Goal: Task Accomplishment & Management: Manage account settings

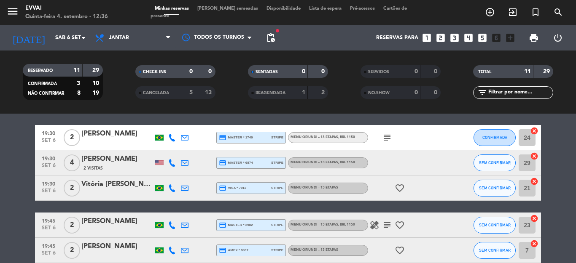
scroll to position [42, 0]
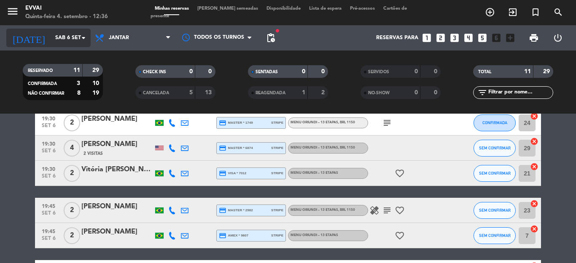
click at [66, 35] on input "Sáb 6 set" at bounding box center [86, 38] width 71 height 14
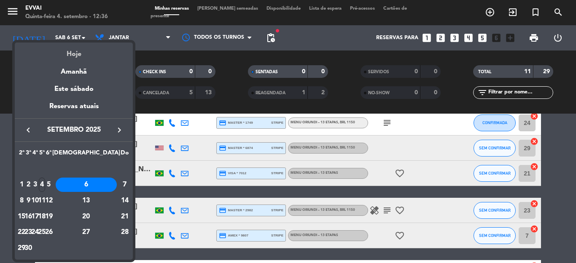
click at [78, 52] on div "Hoje" at bounding box center [74, 51] width 118 height 17
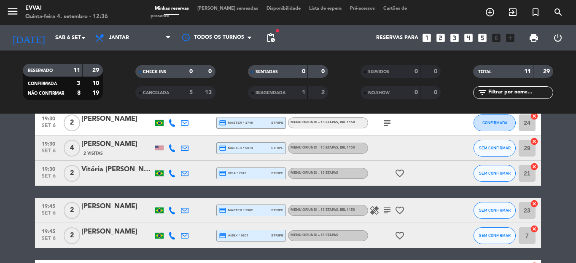
type input "Qui 4 set"
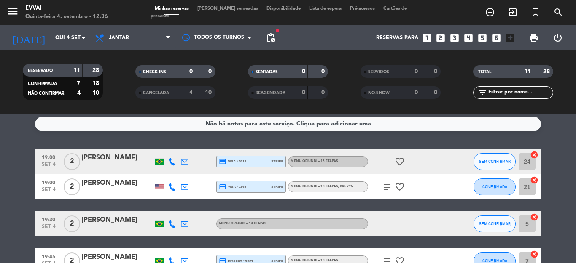
scroll to position [0, 0]
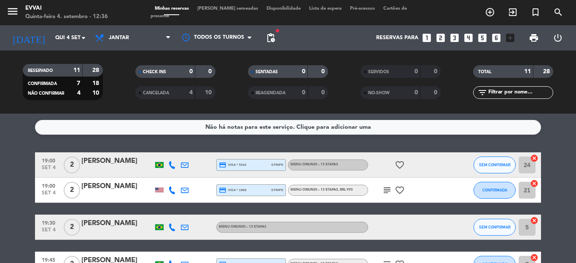
click at [112, 168] on div at bounding box center [117, 170] width 72 height 7
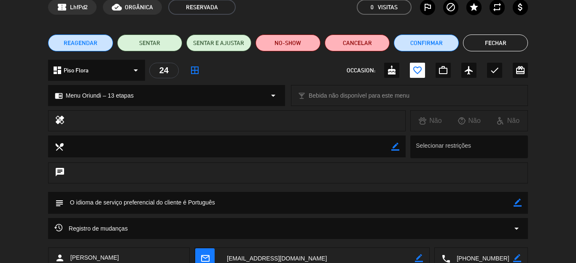
scroll to position [98, 0]
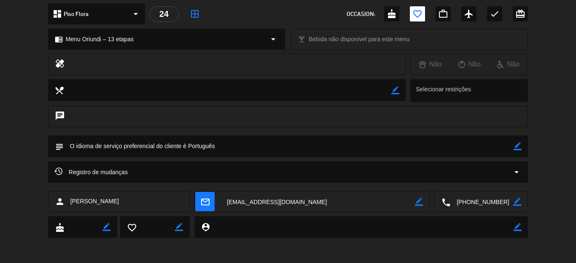
click at [230, 174] on div "Registro de mudanças arrow_drop_down" at bounding box center [287, 172] width 467 height 10
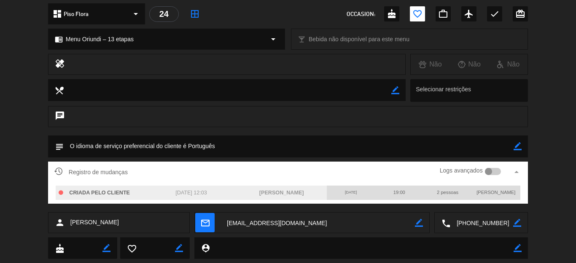
click at [227, 169] on div "Registro de mudanças Logs avançados arrow_drop_up" at bounding box center [287, 172] width 467 height 13
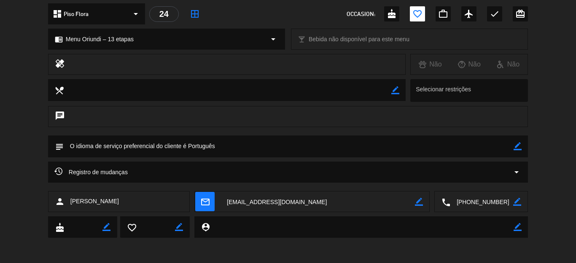
click at [465, 203] on textarea at bounding box center [481, 202] width 63 height 21
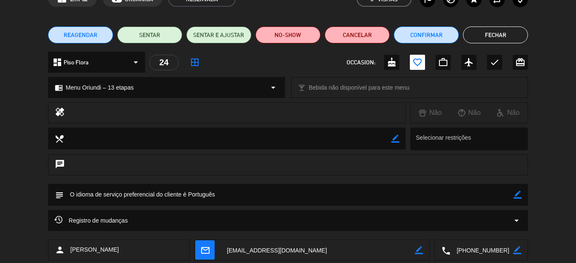
scroll to position [0, 0]
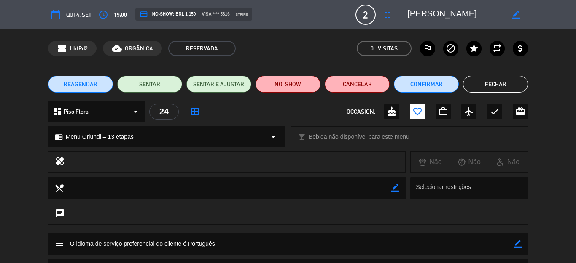
click at [412, 15] on textarea at bounding box center [455, 14] width 97 height 15
click at [492, 83] on button "Fechar" at bounding box center [495, 84] width 65 height 17
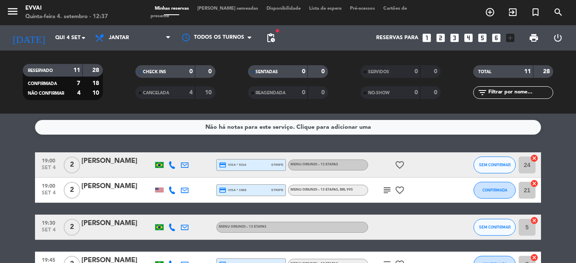
scroll to position [42, 0]
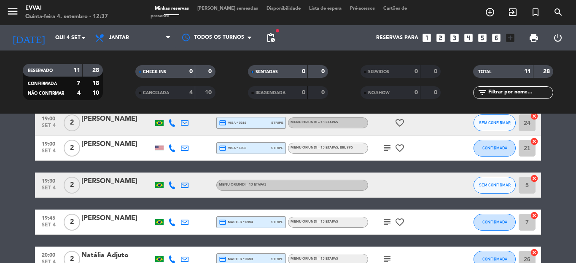
click at [113, 182] on div "[PERSON_NAME]" at bounding box center [117, 181] width 72 height 11
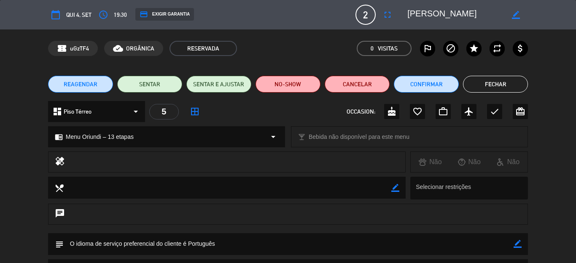
click at [158, 12] on div "credit_card EXIGIR GARANTIA" at bounding box center [164, 14] width 59 height 13
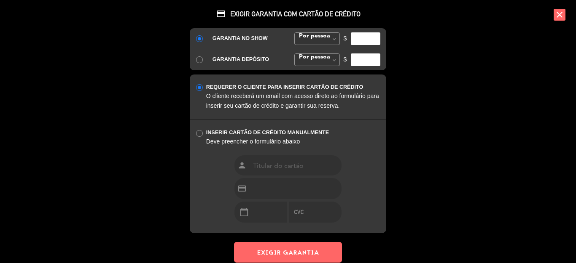
click at [335, 41] on span at bounding box center [334, 39] width 11 height 13
click at [329, 54] on div "GARANTIA NO SHOW Por pessoa [PERSON_NAME] fixo [PERSON_NAME] fixo Por pessoa [P…" at bounding box center [288, 49] width 196 height 42
click at [362, 45] on input "number" at bounding box center [366, 38] width 30 height 13
type input "1150"
click at [296, 244] on button "EXIGIR GARANTIA" at bounding box center [288, 252] width 108 height 21
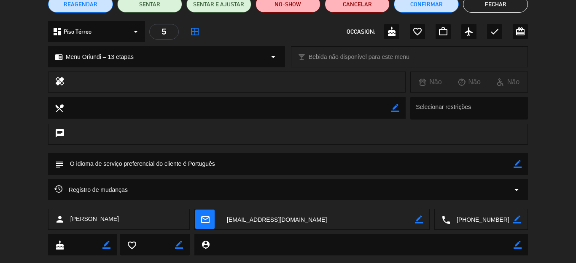
scroll to position [84, 0]
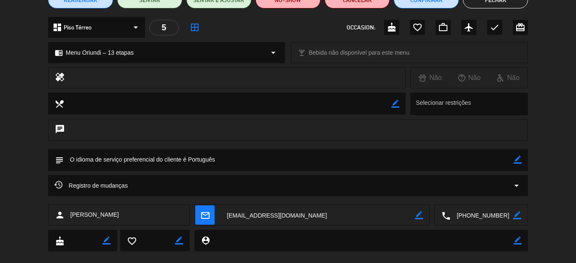
click at [474, 215] on textarea at bounding box center [481, 215] width 63 height 21
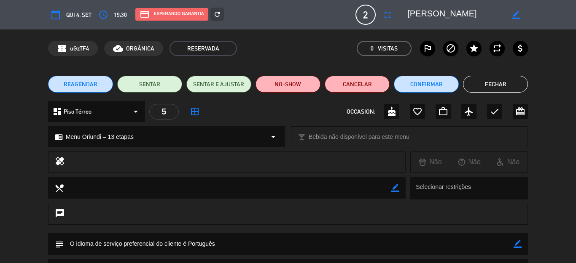
click at [416, 15] on textarea at bounding box center [455, 14] width 97 height 15
click at [550, 51] on div "confirmation_number uGzTF4 cloud_done ORGÂNICA RESERVADA 0 Visitas outlined_fla…" at bounding box center [288, 49] width 576 height 38
click at [495, 81] on button "Fechar" at bounding box center [495, 84] width 65 height 17
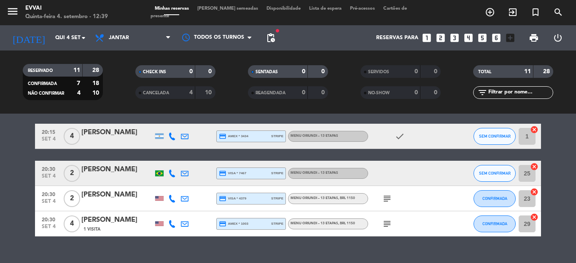
scroll to position [211, 0]
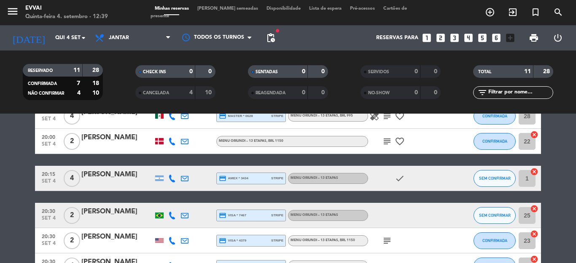
click at [115, 173] on div "[PERSON_NAME]" at bounding box center [117, 174] width 72 height 11
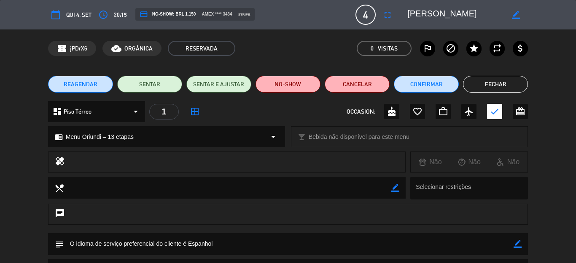
scroll to position [84, 0]
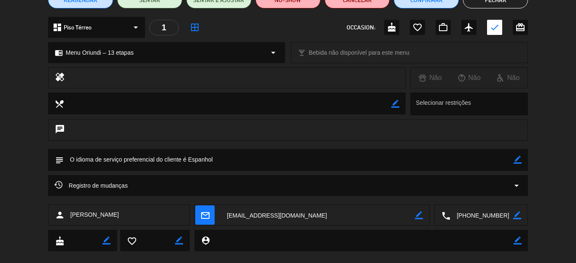
click at [467, 212] on textarea at bounding box center [481, 215] width 63 height 21
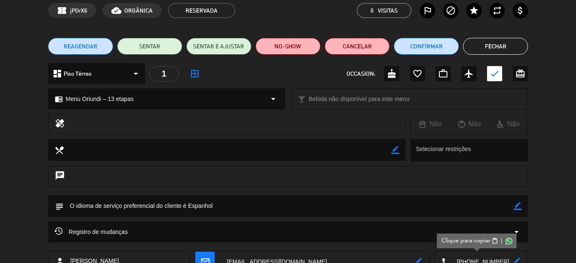
scroll to position [0, 0]
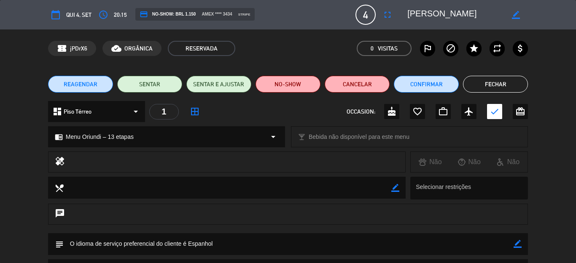
click at [411, 19] on textarea at bounding box center [455, 14] width 97 height 15
click at [490, 87] on button "Fechar" at bounding box center [495, 84] width 65 height 17
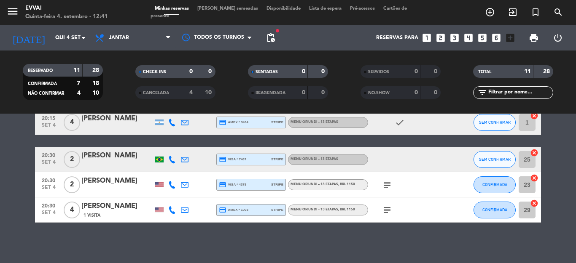
scroll to position [269, 0]
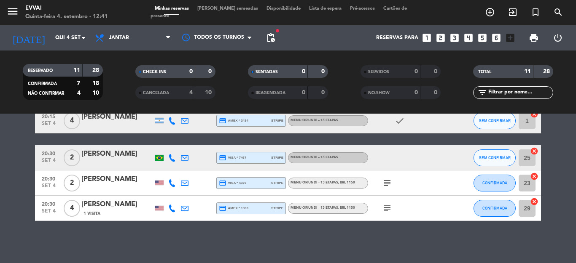
click at [95, 157] on div "[PERSON_NAME]" at bounding box center [117, 154] width 72 height 11
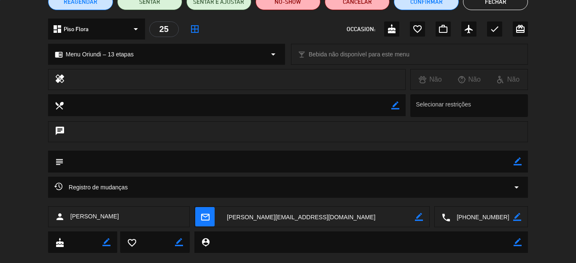
scroll to position [98, 0]
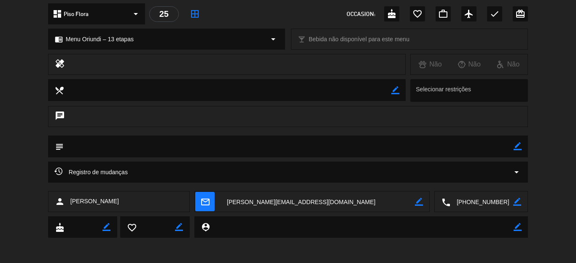
click at [485, 201] on textarea at bounding box center [481, 202] width 63 height 21
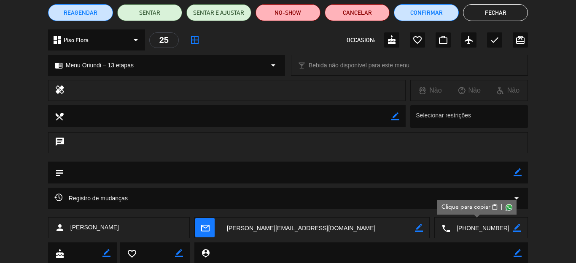
scroll to position [0, 0]
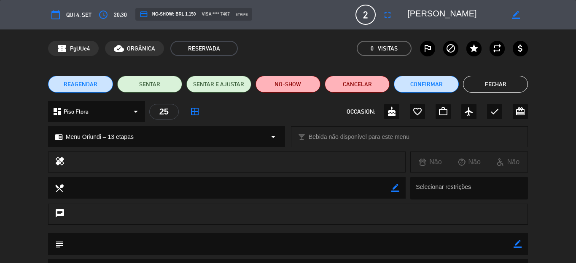
click at [440, 8] on textarea at bounding box center [455, 14] width 97 height 15
click at [482, 78] on button "Fechar" at bounding box center [495, 84] width 65 height 17
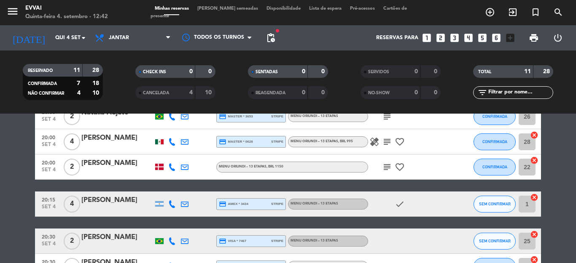
scroll to position [184, 0]
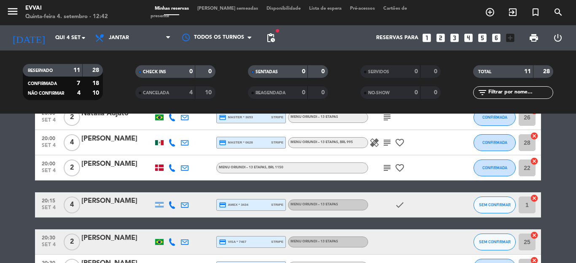
click at [94, 198] on div "[PERSON_NAME]" at bounding box center [117, 201] width 72 height 11
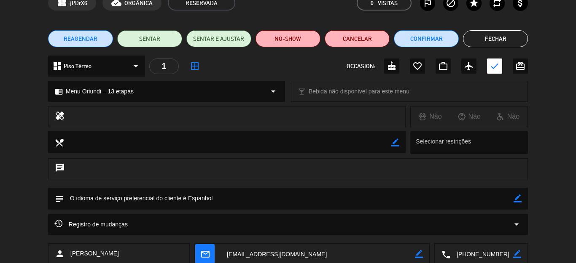
scroll to position [98, 0]
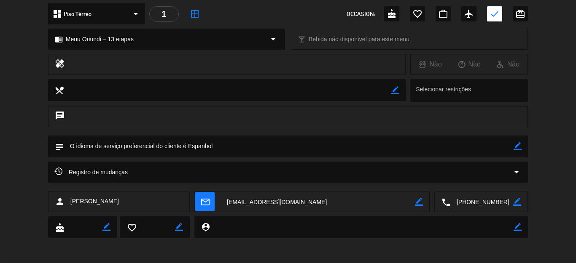
click at [481, 203] on textarea at bounding box center [481, 202] width 63 height 21
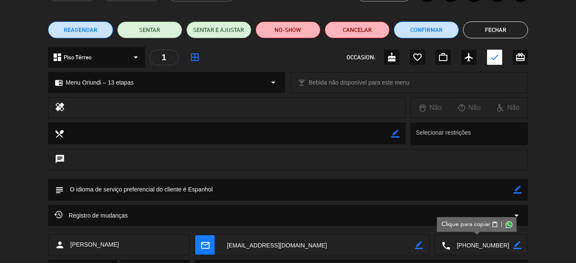
scroll to position [0, 0]
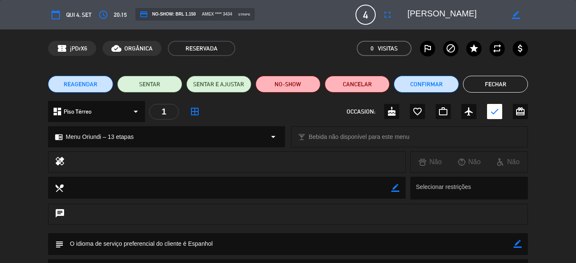
click at [493, 77] on button "Fechar" at bounding box center [495, 84] width 65 height 17
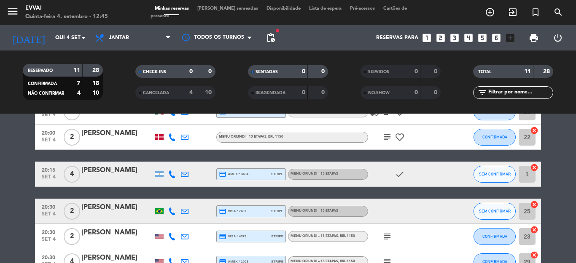
scroll to position [269, 0]
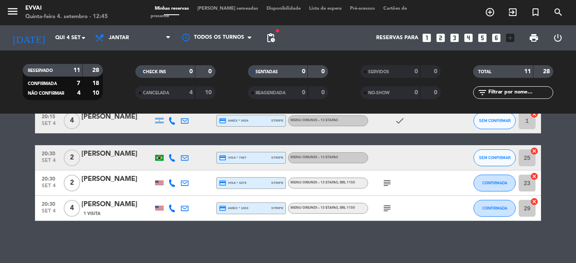
click at [105, 184] on div "[PERSON_NAME]" at bounding box center [117, 179] width 72 height 11
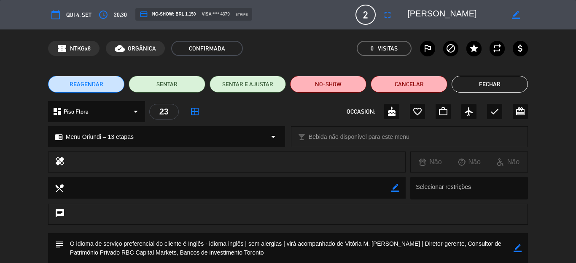
click at [480, 82] on button "Fechar" at bounding box center [489, 84] width 76 height 17
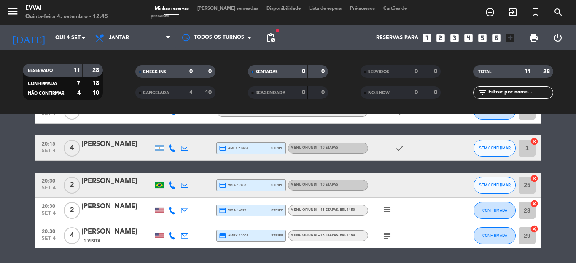
scroll to position [226, 0]
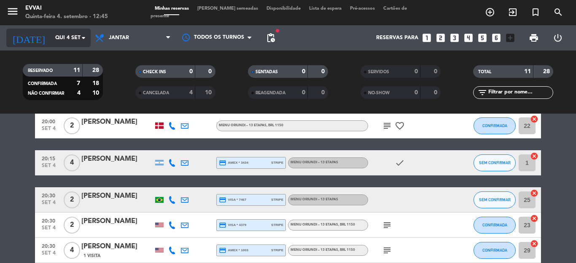
click at [59, 41] on input "Qui 4 set" at bounding box center [86, 38] width 71 height 14
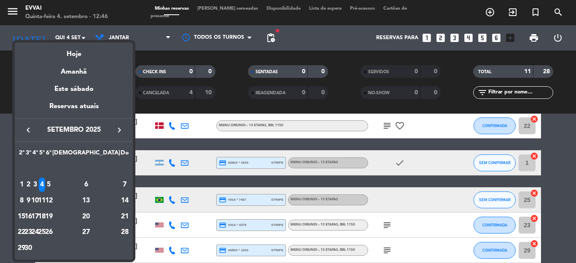
click at [136, 20] on div at bounding box center [288, 131] width 576 height 263
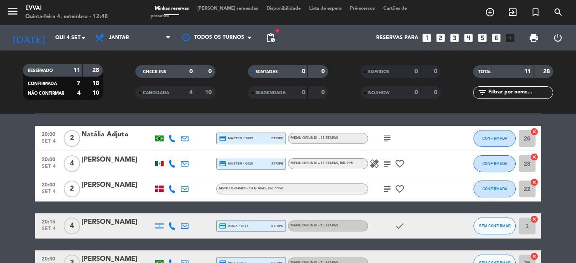
scroll to position [100, 0]
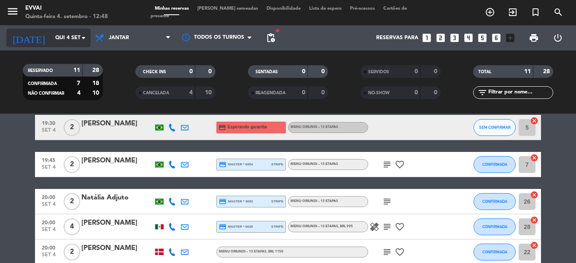
click at [51, 32] on input "Qui 4 set" at bounding box center [86, 38] width 71 height 14
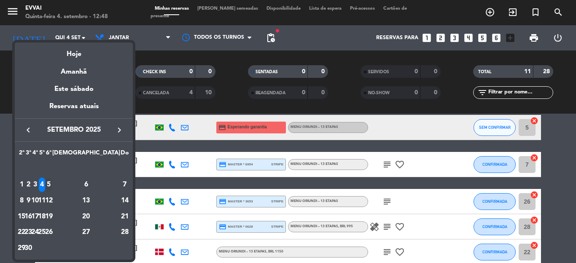
click at [52, 184] on div "5" at bounding box center [49, 185] width 6 height 14
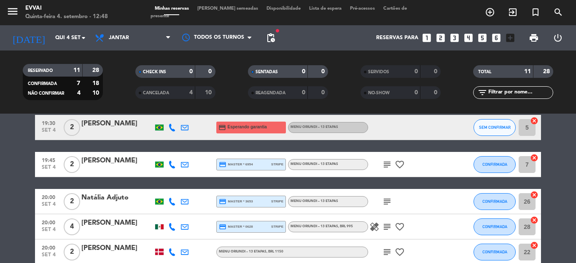
type input "Sex 5 set"
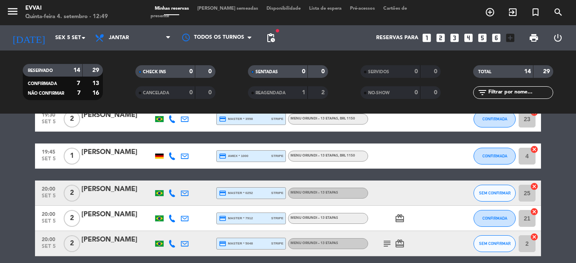
scroll to position [91, 0]
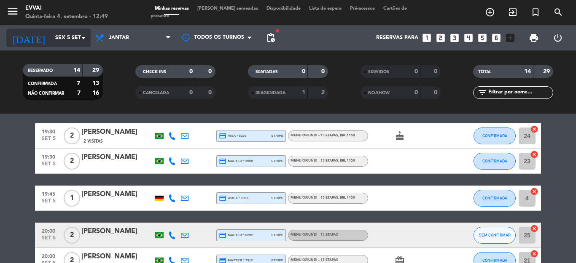
click at [79, 40] on icon "arrow_drop_down" at bounding box center [83, 38] width 10 height 10
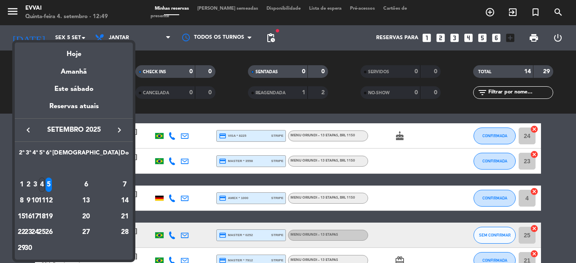
click at [169, 110] on div at bounding box center [288, 131] width 576 height 263
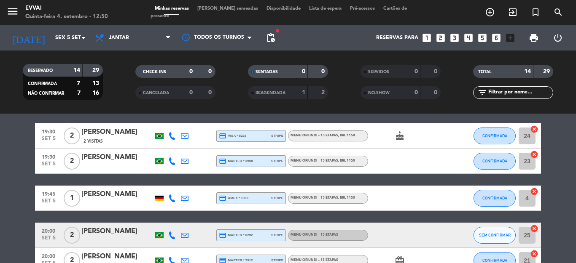
scroll to position [0, 0]
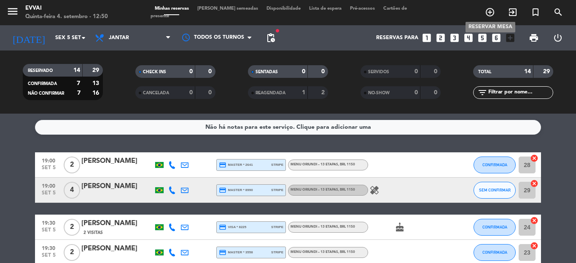
click at [492, 12] on icon "add_circle_outline" at bounding box center [490, 12] width 10 height 10
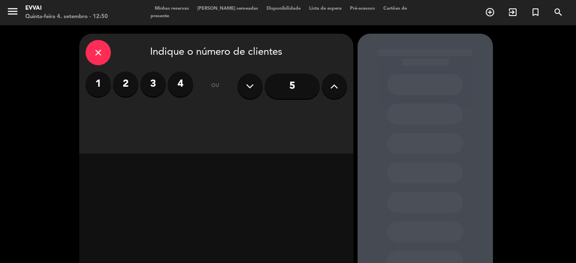
click at [118, 86] on label "2" at bounding box center [125, 84] width 25 height 25
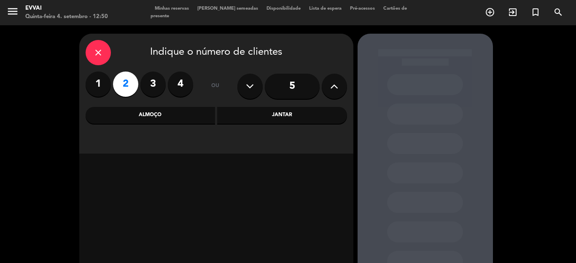
click at [241, 112] on div "Jantar" at bounding box center [282, 115] width 130 height 17
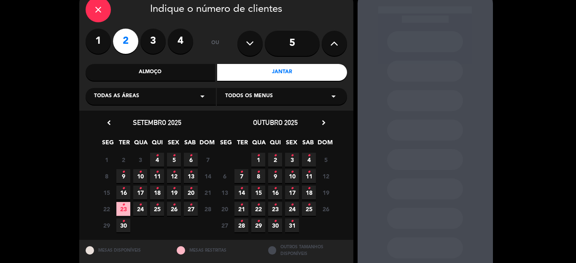
scroll to position [64, 0]
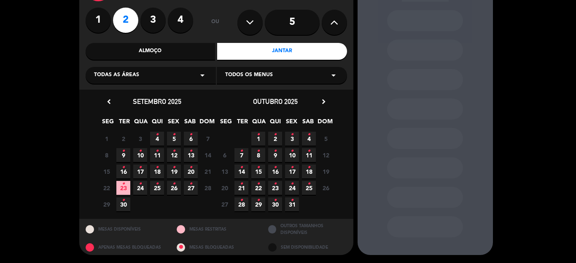
click at [172, 138] on icon "•" at bounding box center [173, 134] width 3 height 13
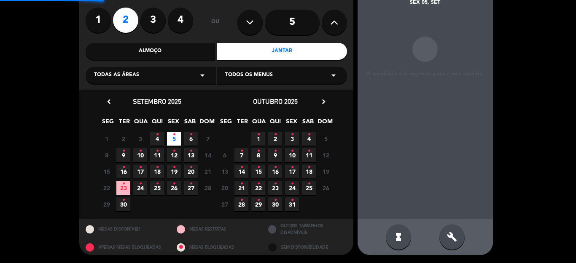
scroll to position [34, 0]
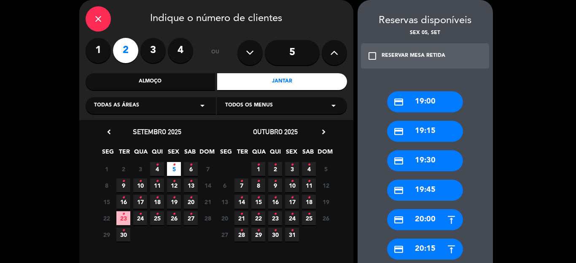
click at [430, 186] on div "credit_card 19:45" at bounding box center [425, 190] width 76 height 21
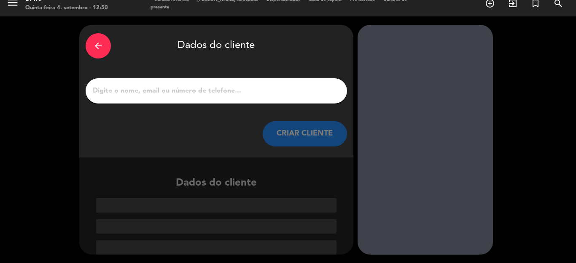
click at [130, 85] on input "1" at bounding box center [216, 91] width 249 height 12
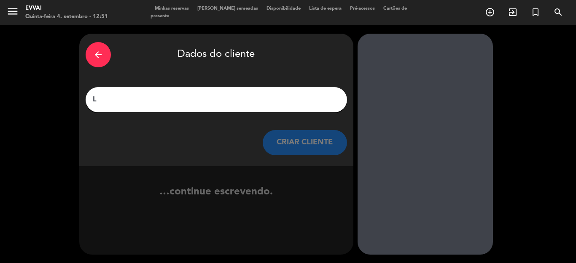
scroll to position [0, 0]
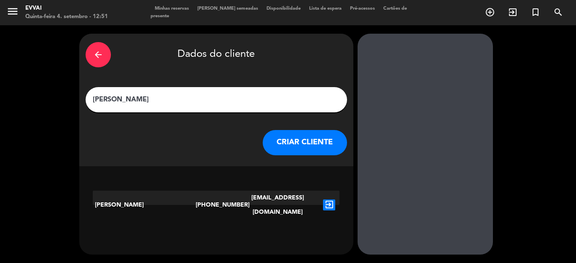
type input "[PERSON_NAME]"
click at [324, 200] on icon "exit_to_app" at bounding box center [329, 205] width 12 height 11
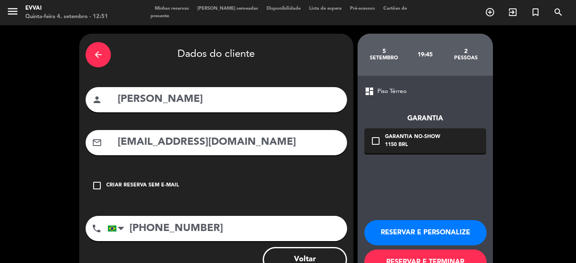
click at [374, 142] on icon "check_box_outline_blank" at bounding box center [376, 141] width 10 height 10
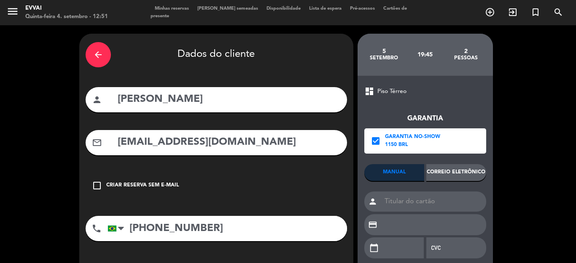
click at [416, 100] on div "Garantia check_box Garantia No-show 1150 BRL MANUAL Correio eletrônico person c…" at bounding box center [425, 182] width 122 height 170
click at [456, 175] on div "Correio eletrônico" at bounding box center [456, 172] width 60 height 17
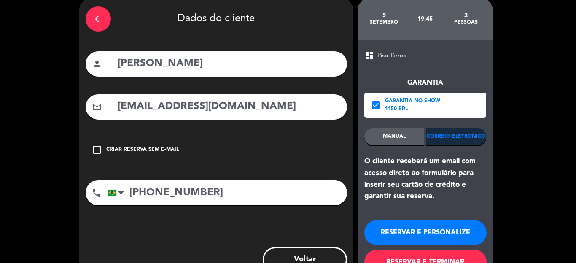
scroll to position [66, 0]
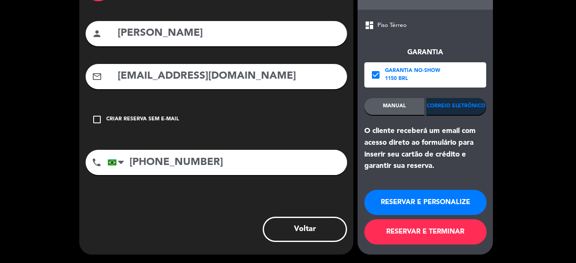
click at [423, 204] on button "RESERVAR E PERSONALIZE" at bounding box center [425, 202] width 122 height 25
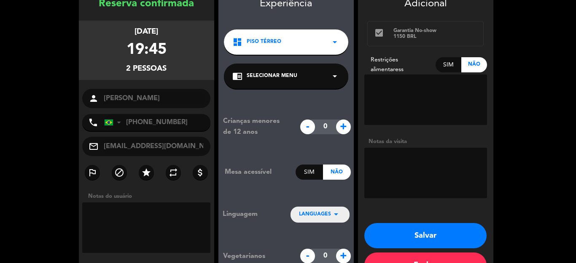
scroll to position [32, 0]
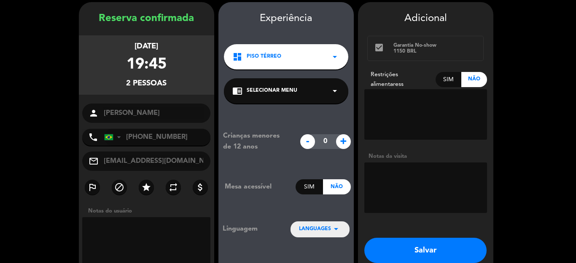
click at [312, 218] on div "Crianças menores de 12 anos - 0 + Mesa acessível Sim Não Linguagem LANGUAGES ar…" at bounding box center [285, 205] width 135 height 202
click at [322, 228] on span "LANGUAGES" at bounding box center [315, 230] width 32 height 8
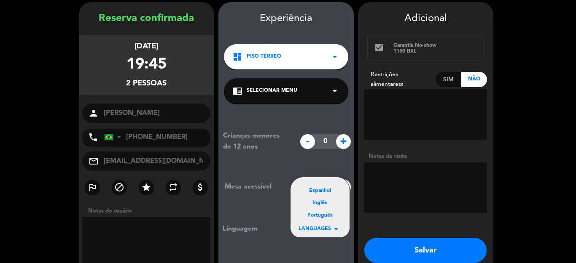
click at [321, 216] on div "Português" at bounding box center [320, 216] width 42 height 8
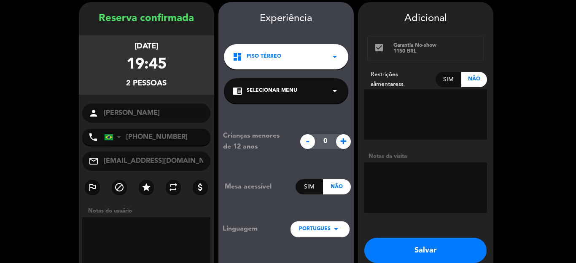
click at [314, 48] on div "dashboard Piso Térreo arrow_drop_down" at bounding box center [286, 56] width 124 height 25
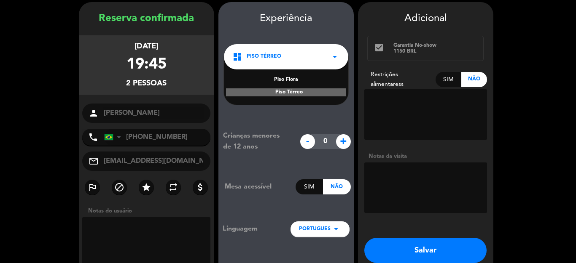
click at [315, 48] on div "dashboard Piso Térreo arrow_drop_down" at bounding box center [286, 56] width 124 height 25
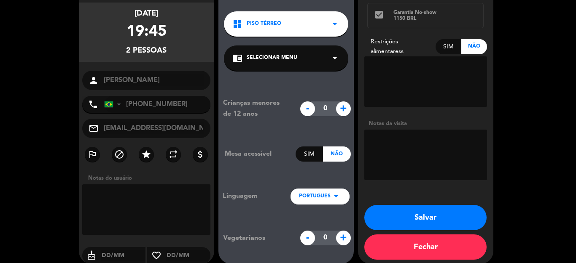
scroll to position [74, 0]
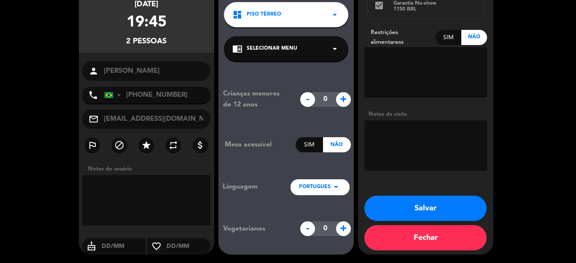
click at [401, 140] on textarea at bounding box center [425, 146] width 123 height 51
type textarea "[PERSON_NAME]"
click at [419, 209] on button "Salvar" at bounding box center [425, 208] width 122 height 25
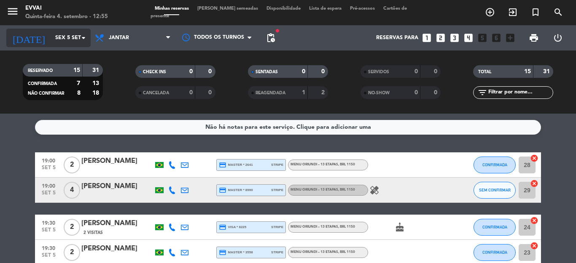
click at [58, 39] on input "Sex 5 set" at bounding box center [86, 38] width 71 height 14
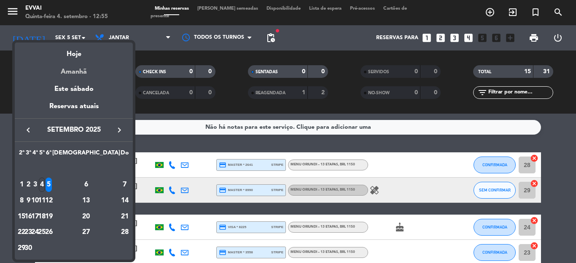
click at [75, 73] on div "Amanhã" at bounding box center [74, 68] width 118 height 17
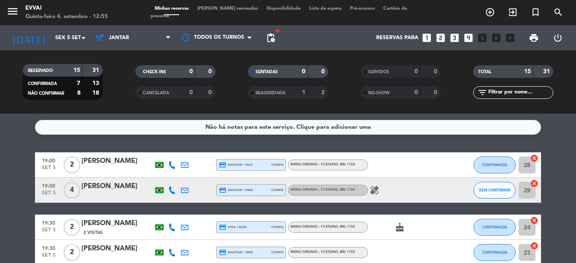
click at [97, 164] on div "[PERSON_NAME]" at bounding box center [117, 161] width 72 height 11
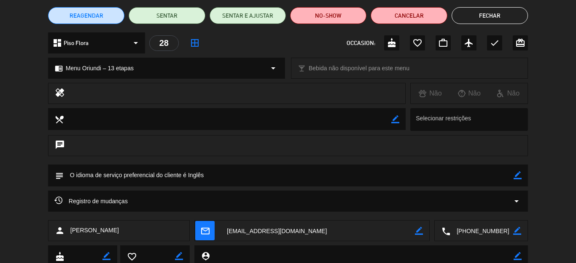
scroll to position [98, 0]
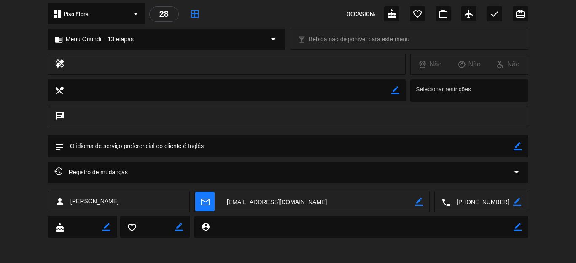
click at [475, 199] on textarea at bounding box center [481, 202] width 63 height 21
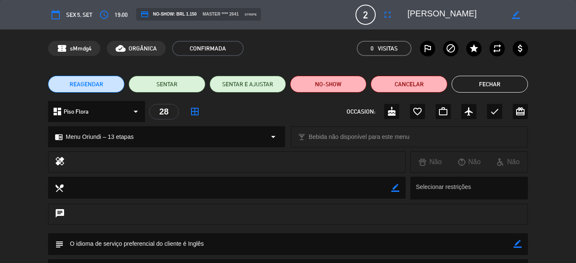
scroll to position [84, 0]
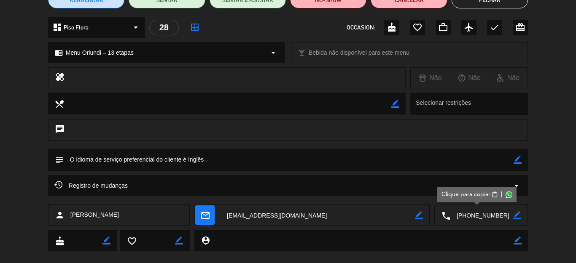
click at [513, 157] on icon "border_color" at bounding box center [517, 160] width 8 height 8
click at [433, 166] on textarea at bounding box center [289, 159] width 450 height 21
paste textarea "lyvia montezano"
type textarea "idioma português | Lyvia não come ostras | Virá acompanhado de lyvia montezano |"
click at [513, 164] on icon at bounding box center [517, 160] width 8 height 8
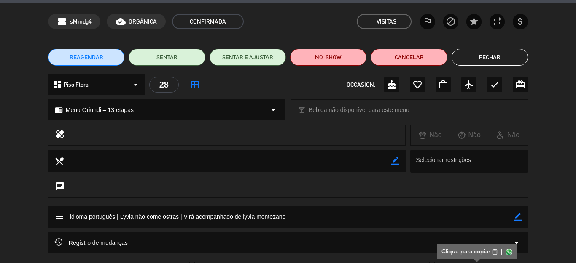
scroll to position [0, 0]
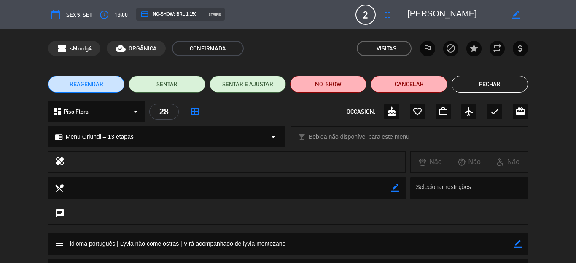
click at [440, 13] on textarea at bounding box center [455, 14] width 97 height 15
click at [503, 243] on textarea at bounding box center [289, 244] width 450 height 21
click at [513, 244] on icon "border_color" at bounding box center [517, 244] width 8 height 8
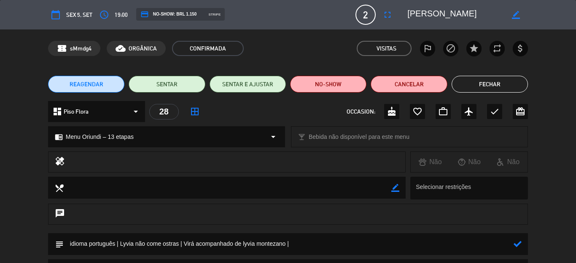
click at [477, 244] on textarea at bounding box center [289, 244] width 450 height 21
paste textarea "CEO YvY capital"
click at [314, 244] on textarea at bounding box center [289, 244] width 450 height 21
click at [304, 240] on textarea at bounding box center [289, 244] width 450 height 21
click at [359, 246] on textarea at bounding box center [289, 244] width 450 height 21
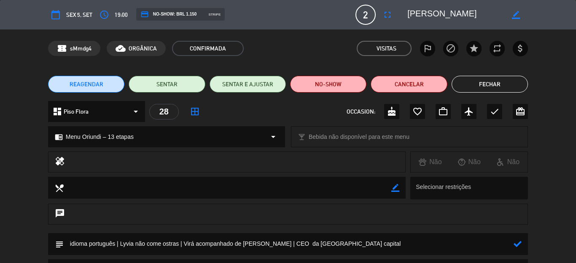
paste textarea "Atividades de serviços financeiros"
type textarea "idioma português | Lyvia não come ostras | Virá acompanhado de [PERSON_NAME] | …"
click at [513, 247] on icon at bounding box center [517, 244] width 8 height 8
click at [494, 85] on button "Fechar" at bounding box center [489, 84] width 76 height 17
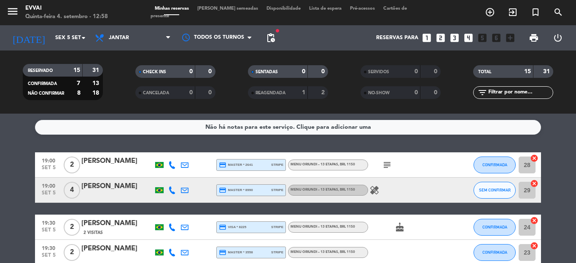
click at [106, 186] on div "[PERSON_NAME]" at bounding box center [117, 186] width 72 height 11
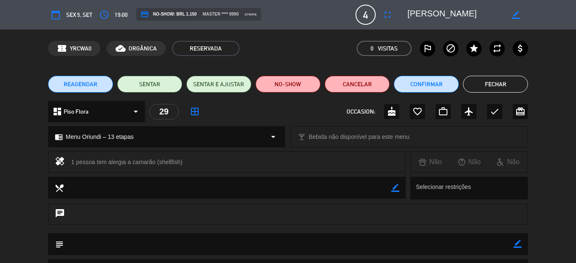
click at [502, 82] on button "Fechar" at bounding box center [495, 84] width 65 height 17
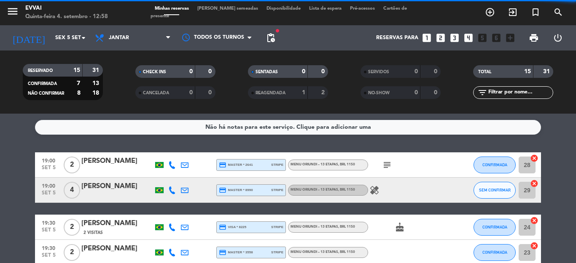
click at [120, 164] on div "[PERSON_NAME]" at bounding box center [117, 161] width 72 height 11
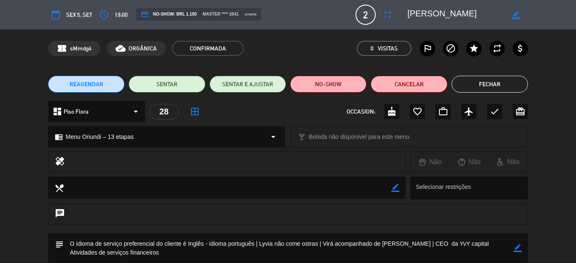
click at [503, 84] on button "Fechar" at bounding box center [489, 84] width 76 height 17
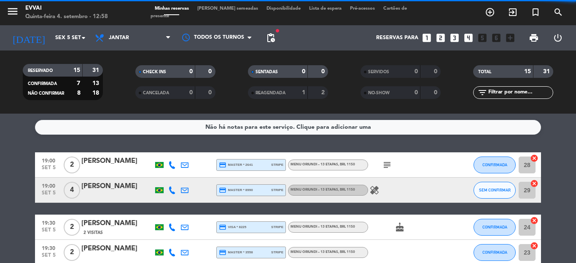
click at [111, 185] on div "[PERSON_NAME]" at bounding box center [117, 186] width 72 height 11
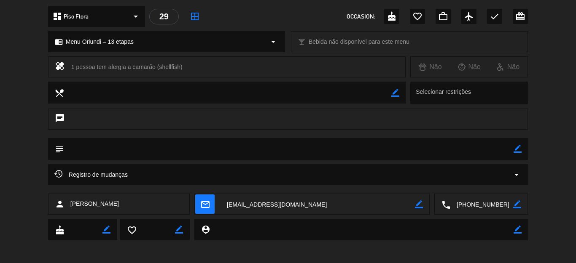
scroll to position [98, 0]
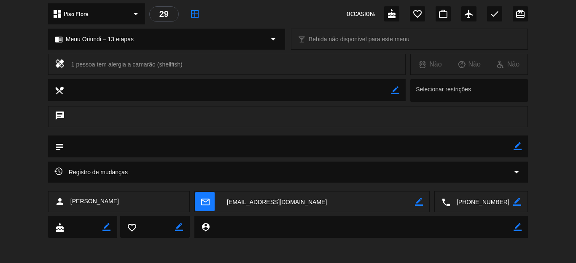
click at [465, 206] on textarea at bounding box center [481, 202] width 63 height 21
click at [513, 147] on icon "border_color" at bounding box center [517, 146] width 8 height 8
click at [419, 141] on textarea at bounding box center [289, 146] width 450 height 21
click at [120, 143] on textarea at bounding box center [289, 146] width 450 height 21
type textarea "aguardando resposta"
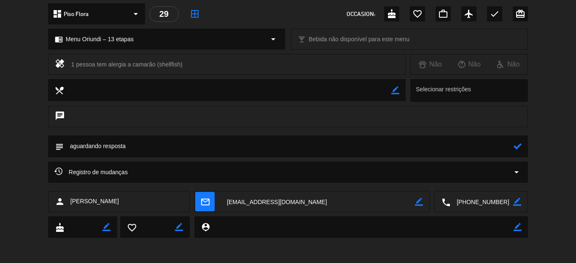
click at [513, 146] on icon at bounding box center [517, 146] width 8 height 8
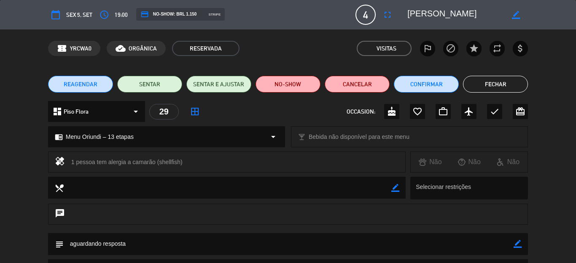
click at [486, 83] on button "Fechar" at bounding box center [495, 84] width 65 height 17
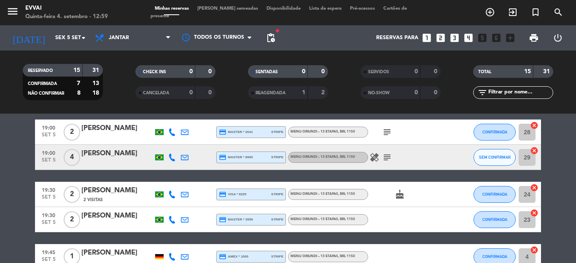
scroll to position [42, 0]
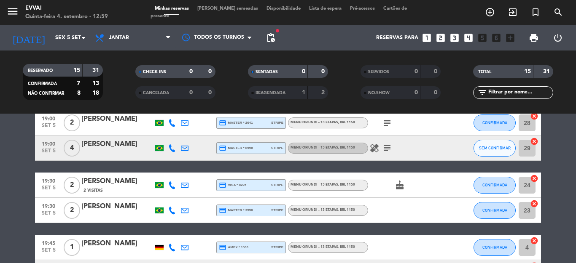
click at [91, 182] on div "[PERSON_NAME]" at bounding box center [117, 181] width 72 height 11
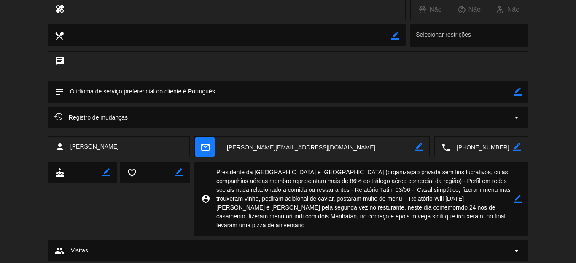
scroll to position [176, 0]
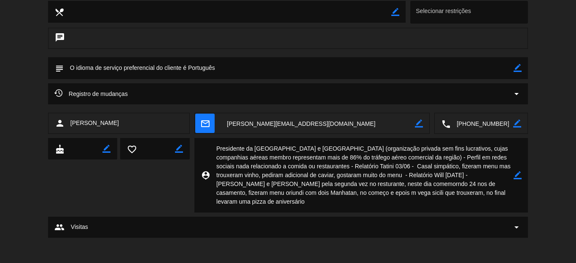
click at [476, 129] on textarea at bounding box center [481, 123] width 63 height 21
click at [513, 67] on icon "border_color" at bounding box center [517, 68] width 8 height 8
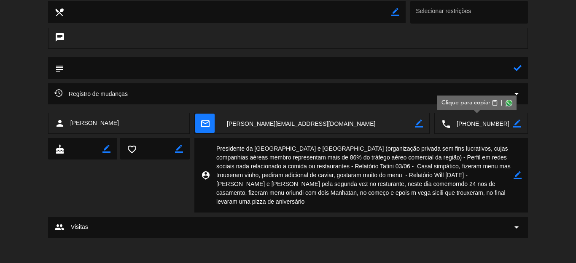
click at [464, 67] on textarea at bounding box center [289, 67] width 450 height 21
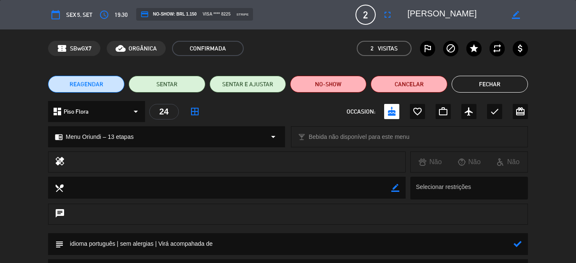
scroll to position [42, 0]
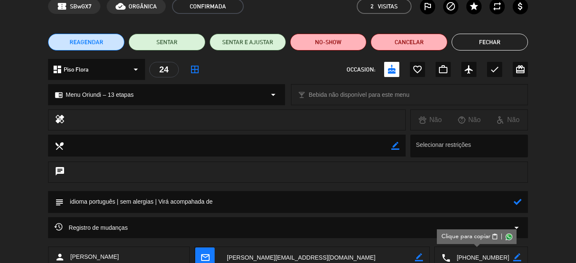
paste textarea "[PERSON_NAME]"
type textarea "idioma português | sem alergias | Virá acompahada de [PERSON_NAME] |"
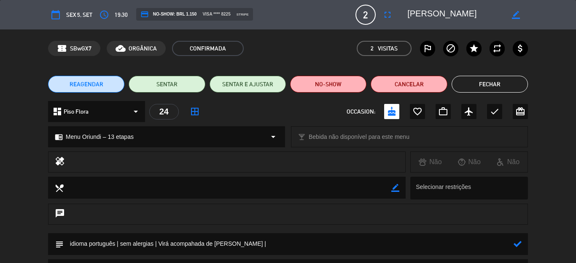
click at [513, 242] on icon at bounding box center [517, 244] width 8 height 8
click at [515, 244] on icon "border_color" at bounding box center [517, 244] width 8 height 8
click at [168, 243] on textarea at bounding box center [289, 244] width 450 height 21
click at [337, 241] on textarea at bounding box center [289, 244] width 450 height 21
click at [359, 234] on textarea at bounding box center [289, 244] width 450 height 21
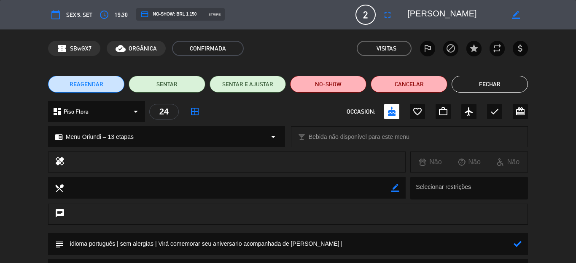
click at [513, 246] on icon at bounding box center [517, 244] width 8 height 8
click at [440, 7] on textarea at bounding box center [455, 14] width 97 height 15
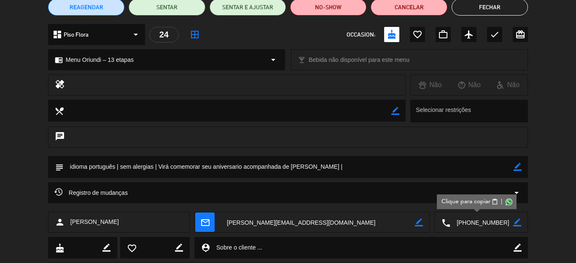
scroll to position [84, 0]
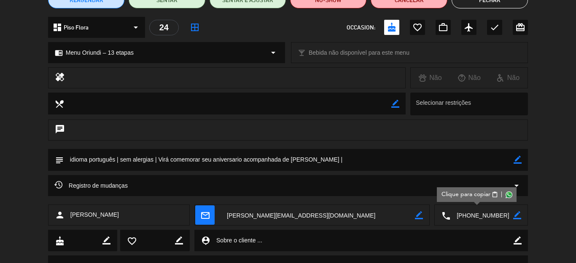
click at [410, 164] on textarea at bounding box center [289, 159] width 450 height 21
click at [513, 160] on icon "border_color" at bounding box center [517, 160] width 8 height 8
click at [477, 161] on textarea at bounding box center [289, 159] width 450 height 21
paste textarea "presidente da SAP Brasil"
click at [333, 155] on textarea at bounding box center [289, 159] width 450 height 21
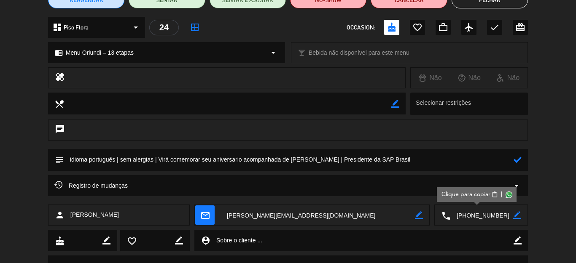
drag, startPoint x: 367, startPoint y: 157, endPoint x: 395, endPoint y: 155, distance: 27.9
click at [395, 155] on textarea at bounding box center [289, 159] width 450 height 21
drag, startPoint x: 420, startPoint y: 153, endPoint x: 424, endPoint y: 157, distance: 6.0
click at [421, 153] on textarea at bounding box center [289, 159] width 450 height 21
click at [426, 157] on textarea at bounding box center [289, 159] width 450 height 21
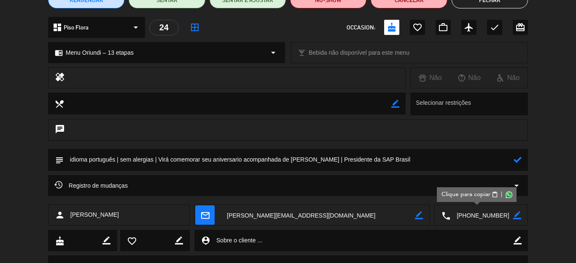
click at [419, 161] on textarea at bounding box center [289, 159] width 450 height 21
paste textarea "líder global em software empresarial"
type textarea "idioma português | sem alergias | Virá comemorar seu aniversario acompanhada de…"
click at [513, 157] on icon at bounding box center [517, 160] width 8 height 8
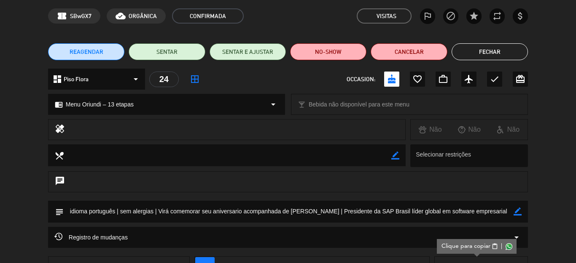
scroll to position [0, 0]
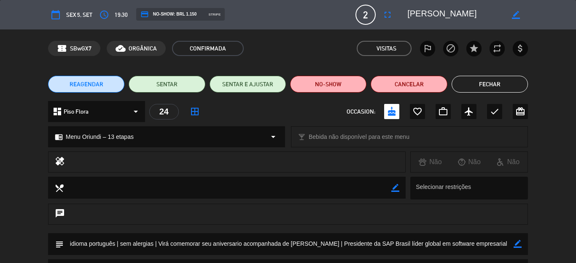
click at [487, 80] on button "Fechar" at bounding box center [489, 84] width 76 height 17
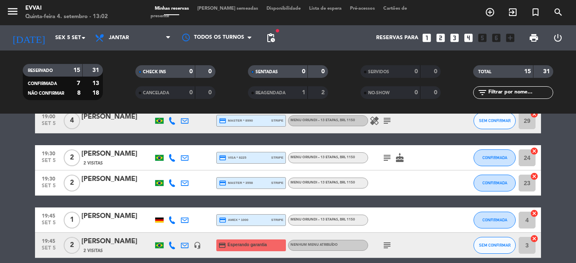
scroll to position [84, 0]
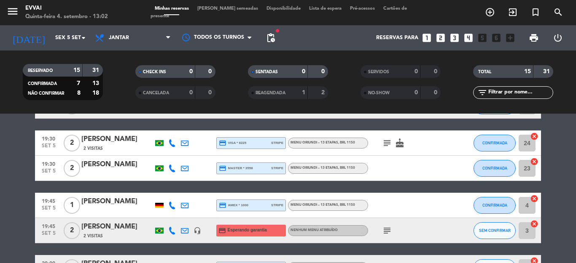
click at [97, 172] on div at bounding box center [117, 174] width 72 height 7
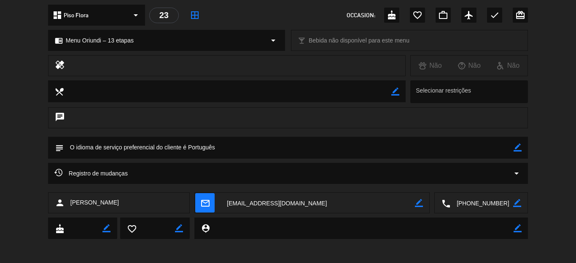
scroll to position [98, 0]
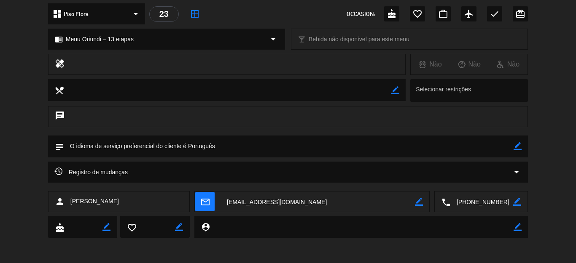
click at [472, 200] on textarea at bounding box center [481, 202] width 63 height 21
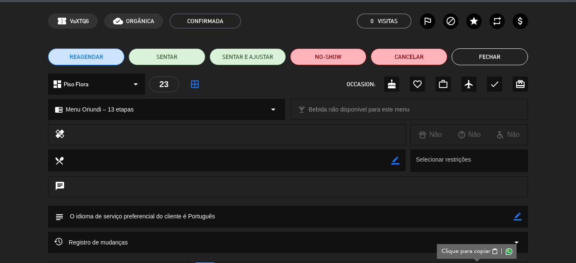
scroll to position [0, 0]
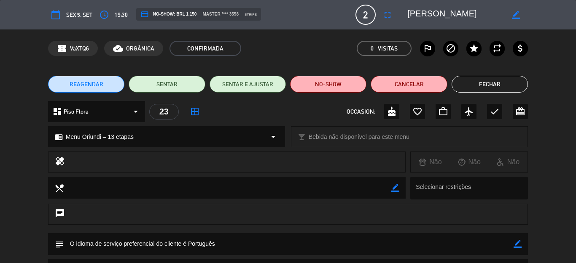
click at [469, 87] on button "Fechar" at bounding box center [489, 84] width 76 height 17
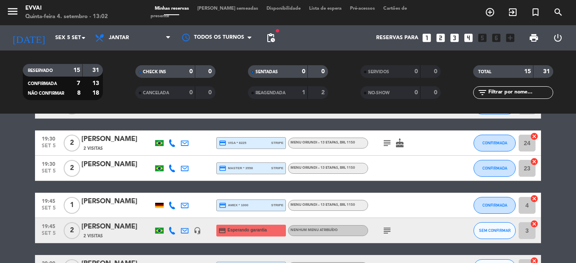
click at [96, 174] on div at bounding box center [117, 174] width 72 height 7
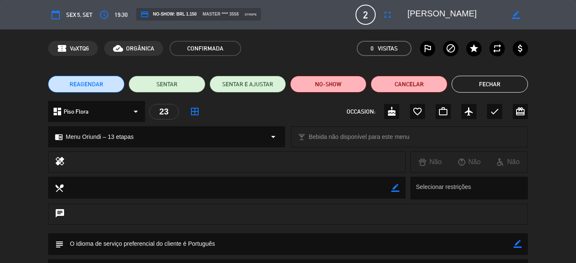
click at [513, 244] on icon "border_color" at bounding box center [517, 244] width 8 height 8
click at [450, 243] on textarea at bounding box center [289, 244] width 450 height 21
paste textarea "Alexandria (Allie)"
click at [435, 10] on textarea at bounding box center [455, 14] width 97 height 15
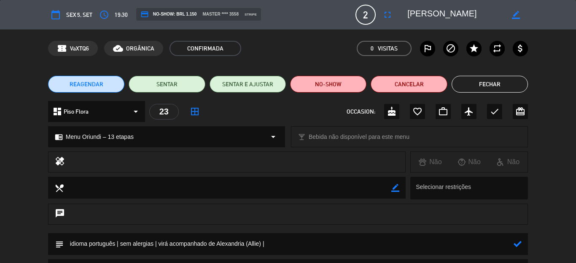
click at [435, 10] on textarea at bounding box center [455, 14] width 97 height 15
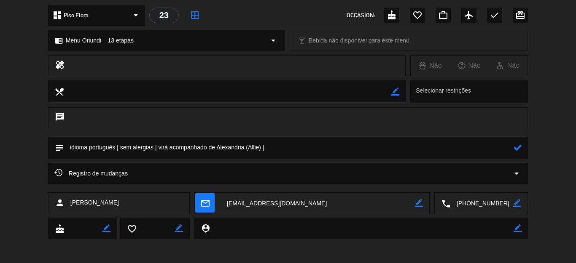
scroll to position [98, 0]
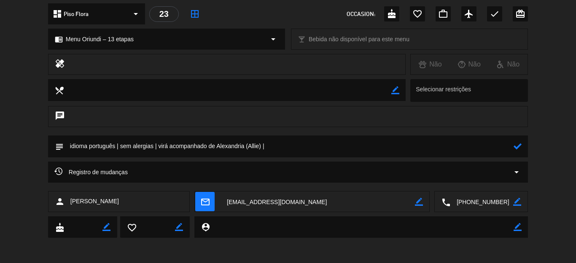
click at [458, 145] on textarea at bounding box center [289, 146] width 450 height 21
type textarea "idioma português | sem alergias | virá acompanhado de [GEOGRAPHIC_DATA] (Allie)…"
click at [513, 149] on icon at bounding box center [517, 146] width 8 height 8
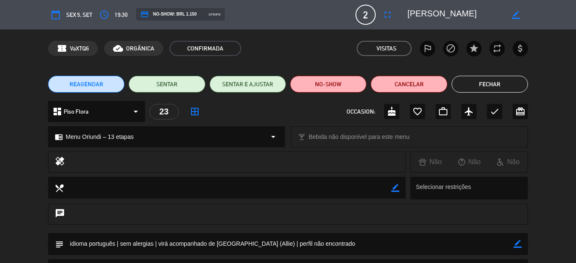
click at [476, 92] on button "Fechar" at bounding box center [489, 84] width 76 height 17
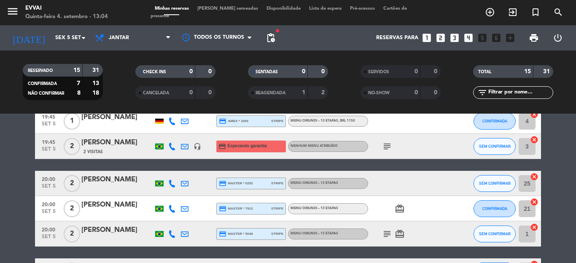
scroll to position [126, 0]
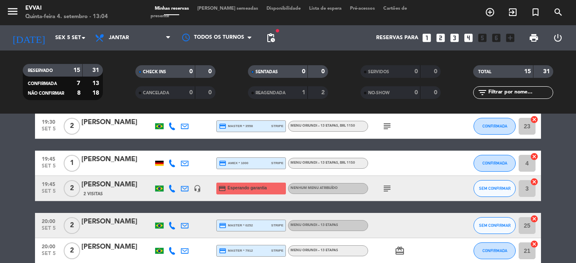
click at [110, 162] on div "[PERSON_NAME]" at bounding box center [117, 159] width 72 height 11
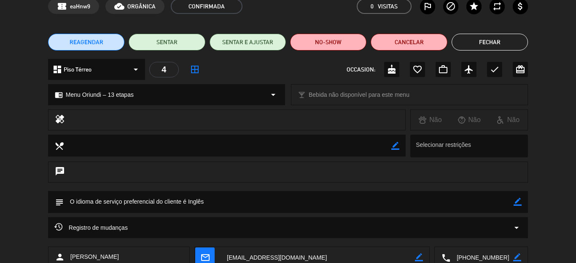
scroll to position [98, 0]
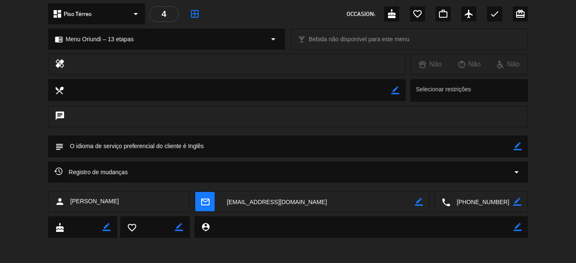
click at [471, 196] on textarea at bounding box center [481, 202] width 63 height 21
click at [475, 198] on textarea at bounding box center [481, 202] width 63 height 21
click at [513, 146] on icon "border_color" at bounding box center [517, 146] width 8 height 8
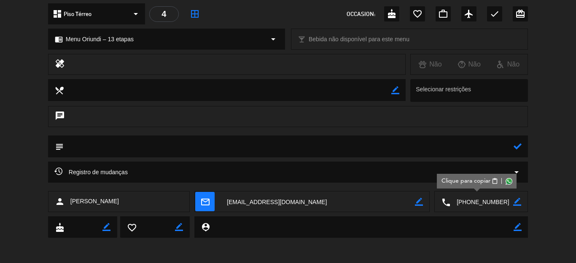
click at [459, 150] on textarea at bounding box center [289, 146] width 450 height 21
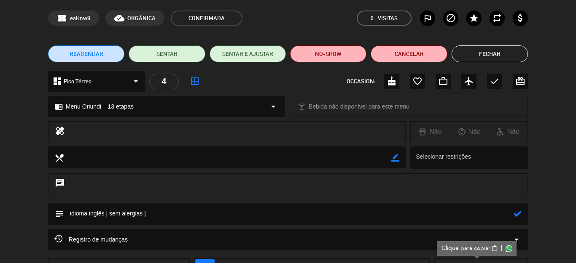
scroll to position [0, 0]
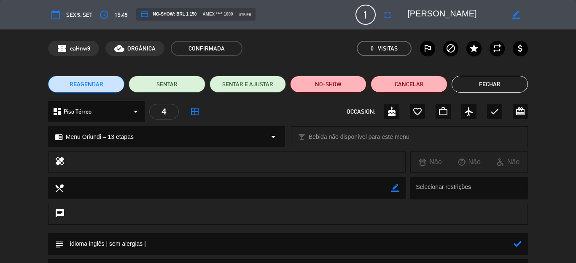
click at [433, 15] on textarea at bounding box center [455, 14] width 97 height 15
click at [488, 246] on textarea at bounding box center [289, 244] width 450 height 21
paste textarea "FSV Pfaffenhofen"
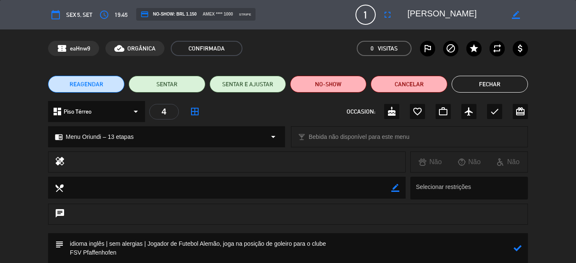
click at [69, 250] on textarea at bounding box center [289, 249] width 450 height 30
type textarea "idioma inglês | sem alergias | Jogador de Futebol Alemão, joga na posição de go…"
click at [513, 250] on div at bounding box center [517, 245] width 8 height 22
click at [513, 247] on icon at bounding box center [517, 244] width 8 height 8
click at [513, 242] on icon "border_color" at bounding box center [517, 244] width 8 height 8
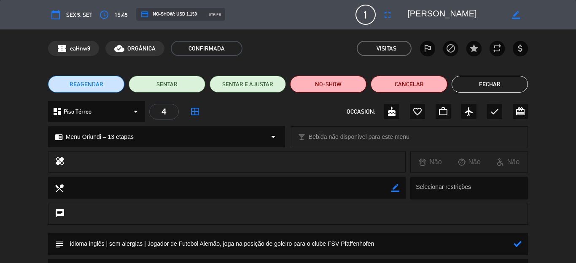
click at [198, 244] on textarea at bounding box center [289, 244] width 450 height 21
drag, startPoint x: 219, startPoint y: 242, endPoint x: 199, endPoint y: 246, distance: 20.2
click at [199, 246] on textarea at bounding box center [289, 244] width 450 height 21
click at [306, 243] on textarea at bounding box center [289, 244] width 450 height 21
paste textarea "Alemão"
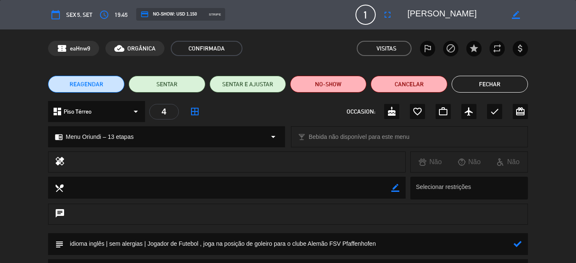
type textarea "idioma inglês | sem alergias | Jogador de Futebol , joga na posição de goleiro …"
click at [513, 241] on icon at bounding box center [517, 244] width 8 height 8
click at [483, 83] on button "Fechar" at bounding box center [489, 84] width 76 height 17
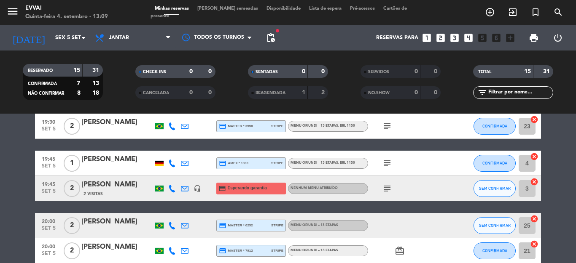
click at [102, 184] on div "[PERSON_NAME]" at bounding box center [117, 185] width 72 height 11
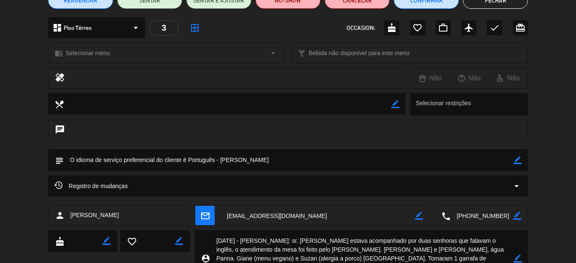
scroll to position [84, 0]
click at [513, 159] on icon "border_color" at bounding box center [517, 160] width 8 height 8
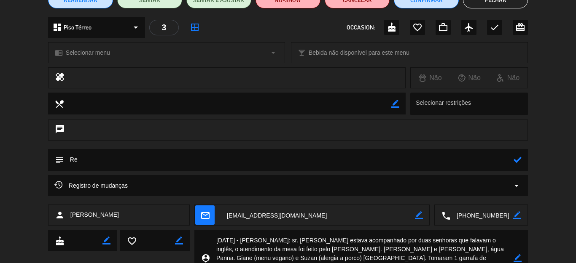
type textarea "R"
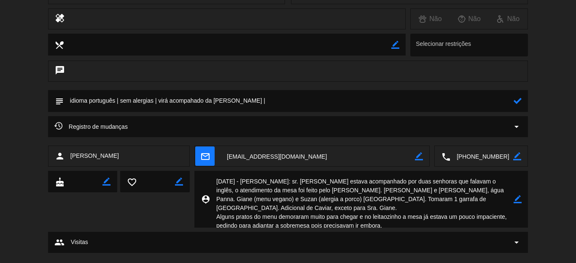
scroll to position [158, 0]
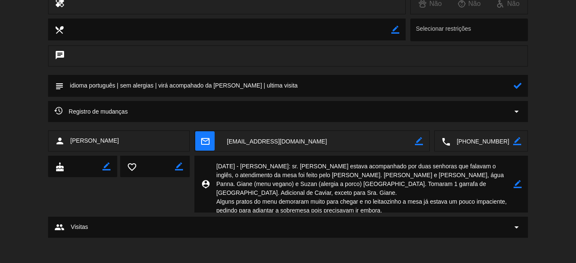
drag, startPoint x: 213, startPoint y: 165, endPoint x: 403, endPoint y: 202, distance: 193.3
click at [403, 202] on textarea at bounding box center [361, 184] width 303 height 57
click at [303, 88] on textarea at bounding box center [289, 85] width 450 height 21
paste textarea "[DATE] - [PERSON_NAME]: sr. [PERSON_NAME] estava acompanhado por duas senhoras …"
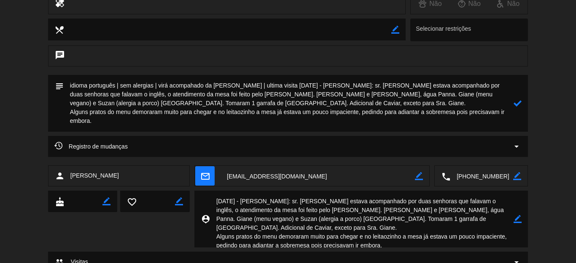
click at [70, 110] on textarea at bounding box center [289, 103] width 450 height 57
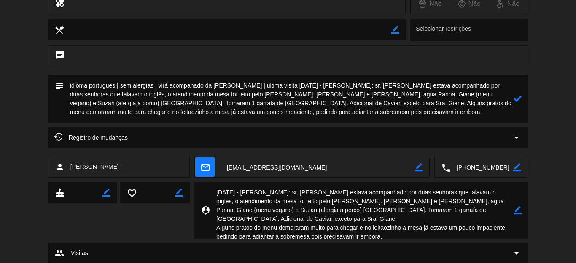
type textarea "idioma português | sem alergias | virá acompahado da [PERSON_NAME] | ultima vis…"
click at [513, 104] on div at bounding box center [517, 99] width 8 height 48
click at [513, 102] on icon at bounding box center [517, 99] width 8 height 8
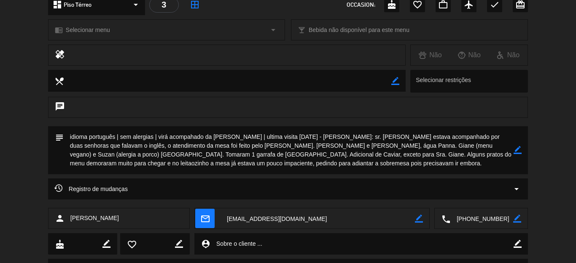
scroll to position [0, 0]
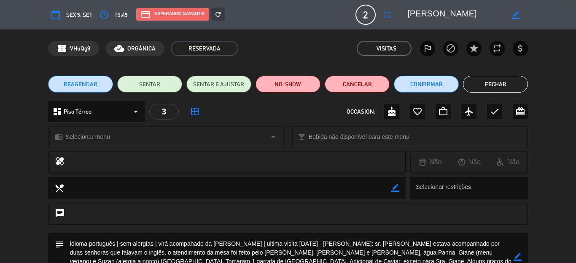
click at [508, 85] on button "Fechar" at bounding box center [495, 84] width 65 height 17
